Goal: Information Seeking & Learning: Learn about a topic

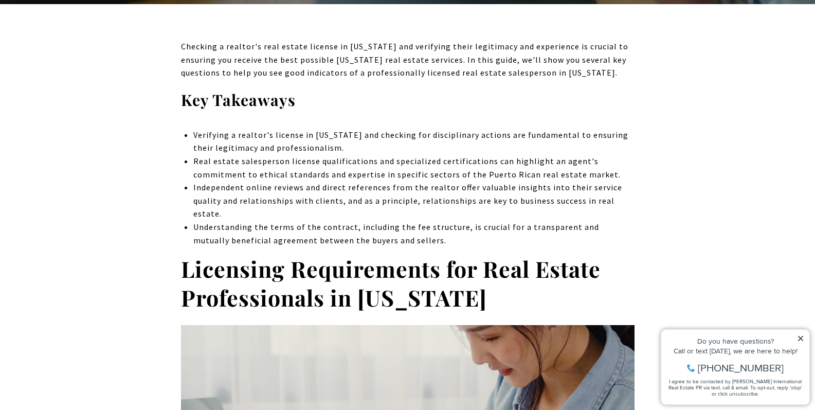
scroll to position [496, 0]
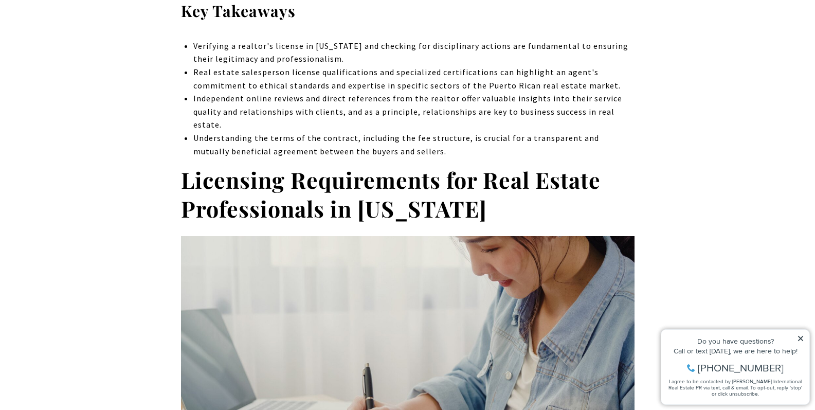
click at [800, 339] on icon at bounding box center [800, 338] width 5 height 5
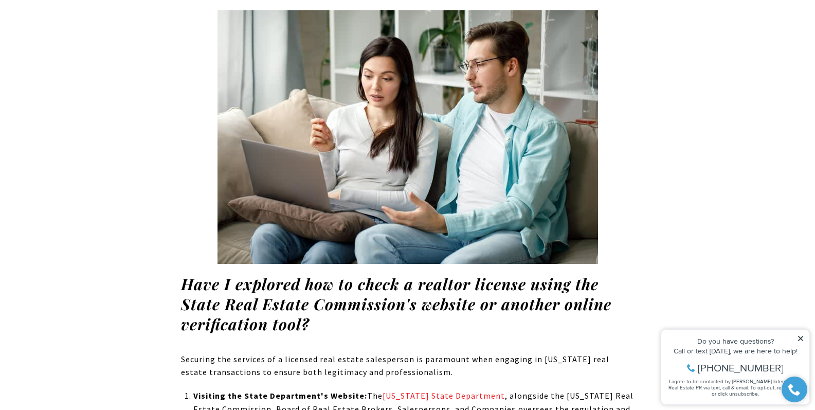
scroll to position [1526, 0]
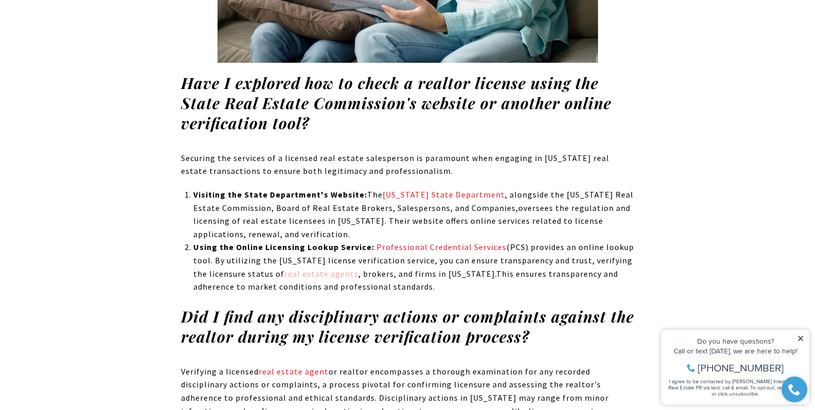
click at [336, 271] on link "real estate agents" at bounding box center [321, 274] width 74 height 10
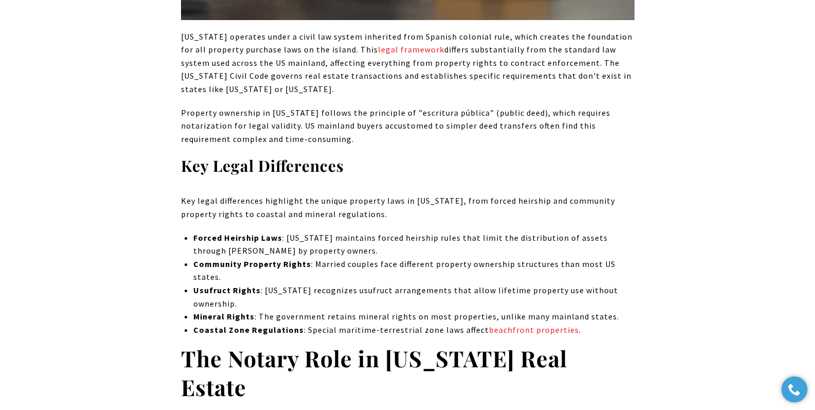
scroll to position [1096, 0]
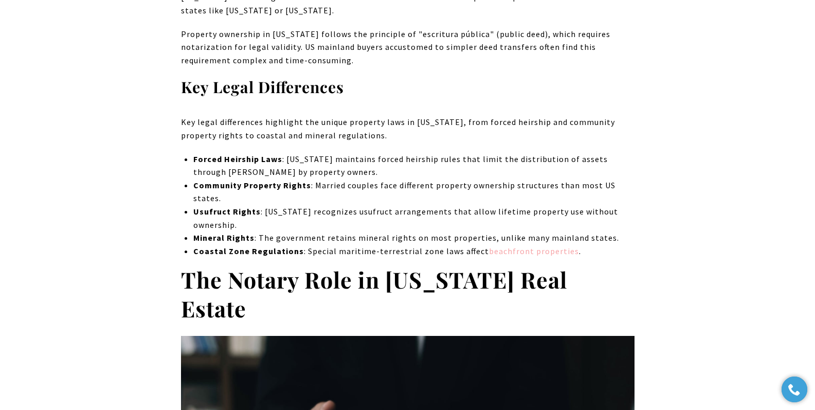
click at [519, 246] on link "beachfront properties" at bounding box center [534, 251] width 90 height 10
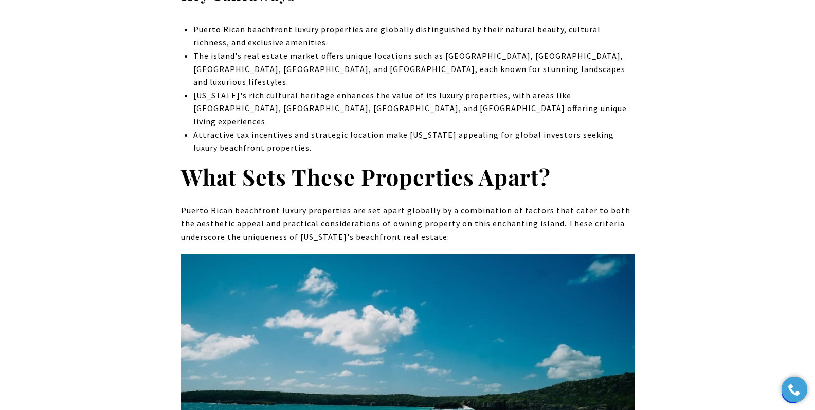
scroll to position [789, 0]
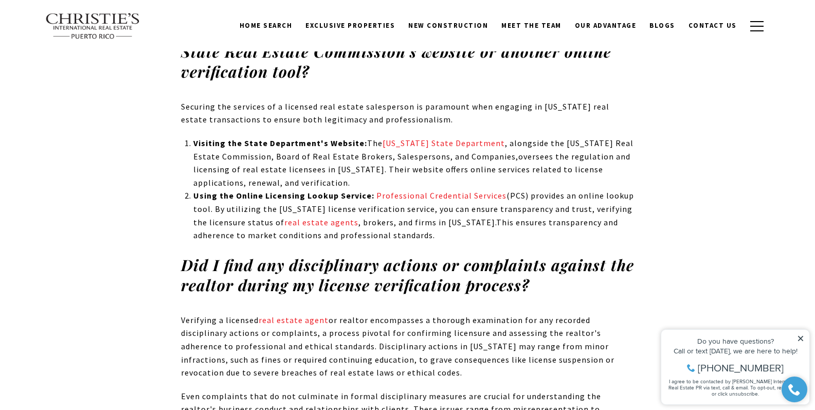
scroll to position [1575, 0]
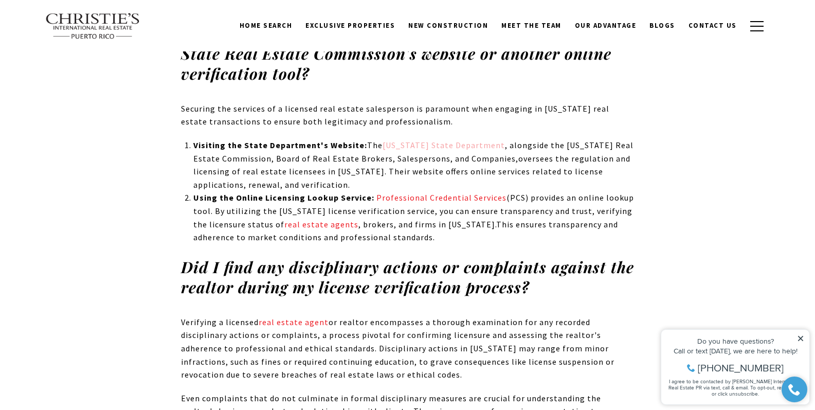
click at [424, 145] on span "[US_STATE] State Department" at bounding box center [444, 145] width 122 height 10
